Goal: Navigation & Orientation: Understand site structure

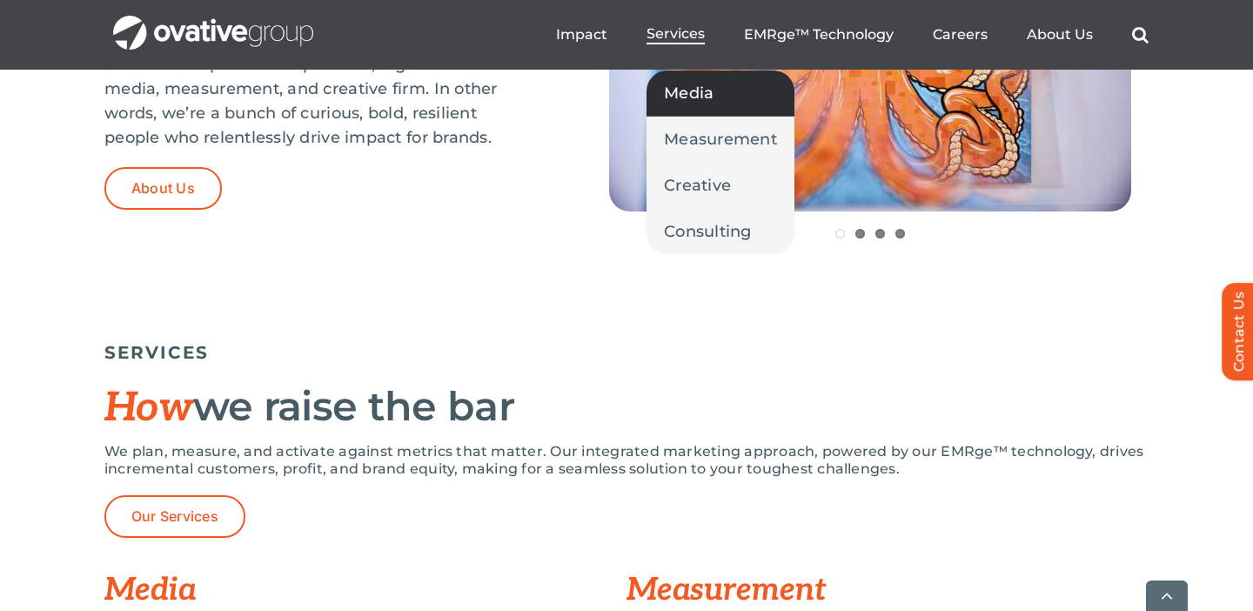
click at [689, 93] on span "Media" at bounding box center [689, 93] width 50 height 24
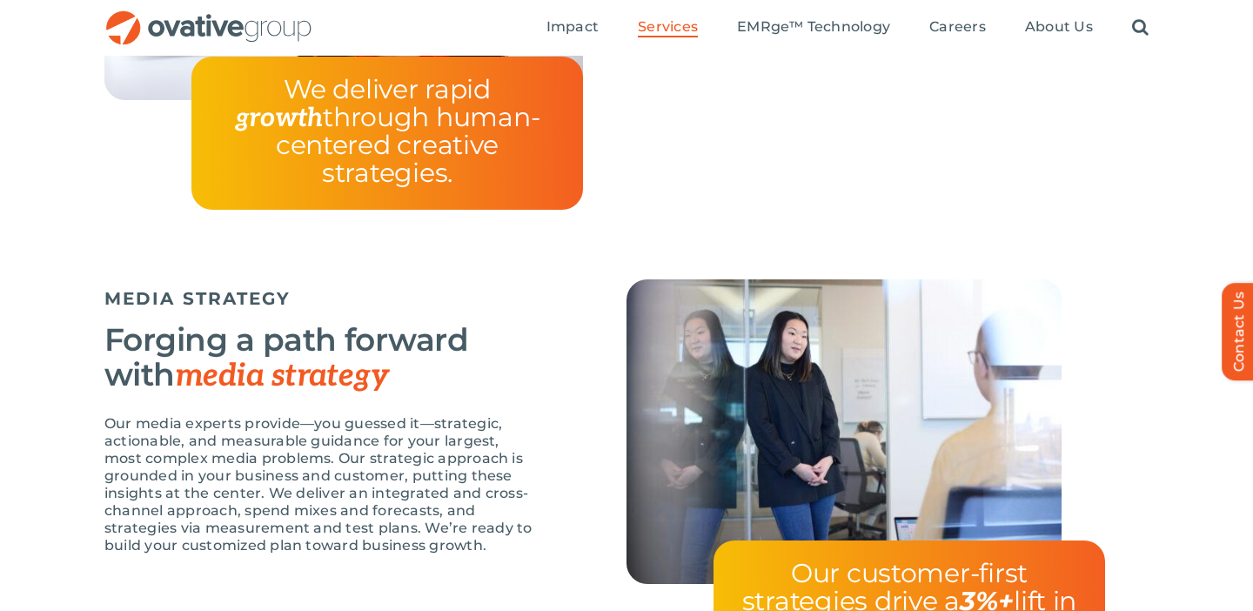
scroll to position [2718, 0]
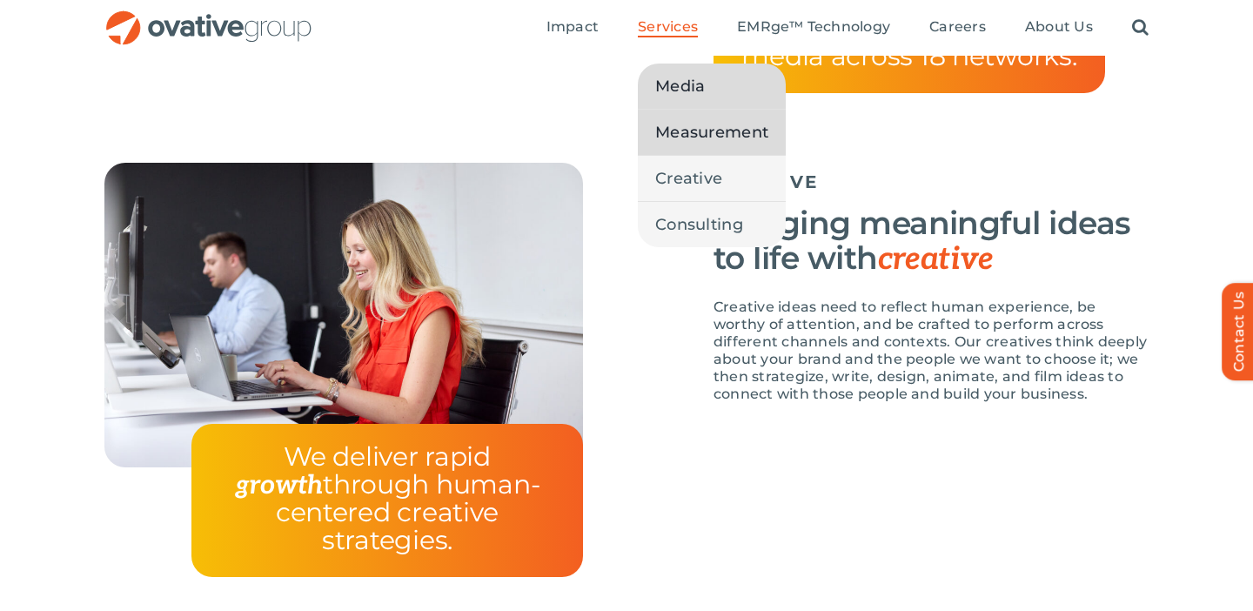
click at [704, 133] on span "Measurement" at bounding box center [711, 132] width 113 height 24
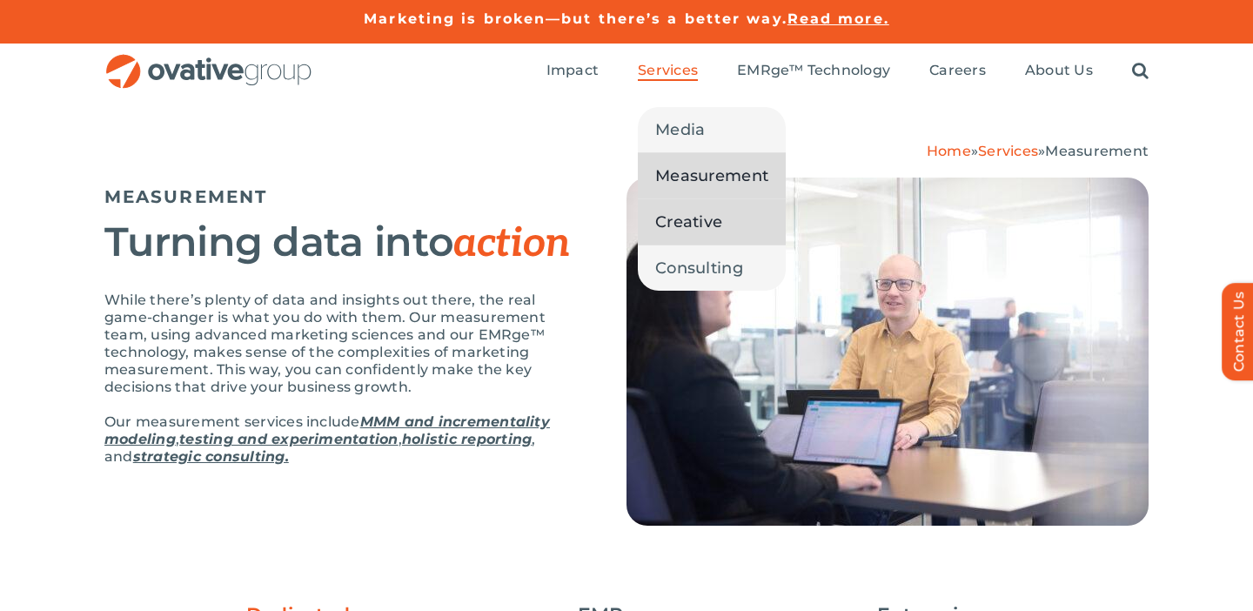
click at [679, 221] on span "Creative" at bounding box center [688, 222] width 67 height 24
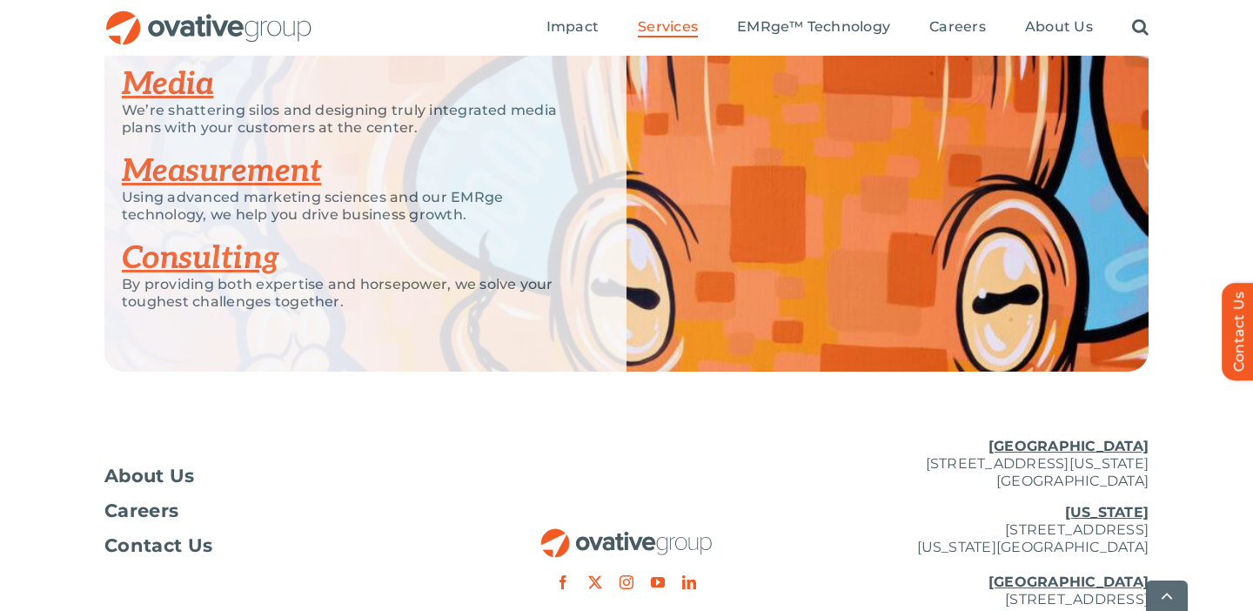
scroll to position [2856, 0]
